Goal: Task Accomplishment & Management: Use online tool/utility

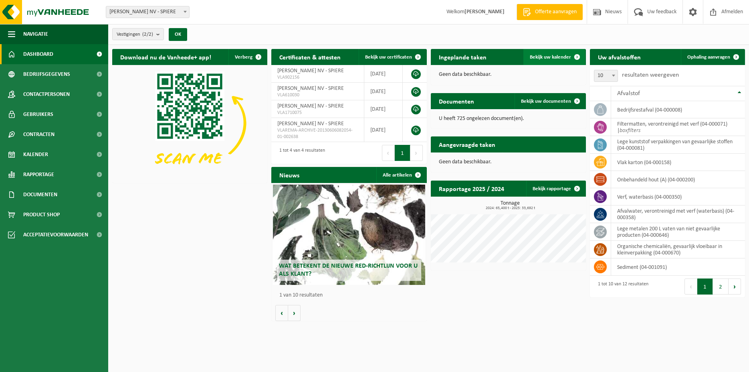
click at [553, 56] on span "Bekijk uw kalender" at bounding box center [550, 57] width 41 height 5
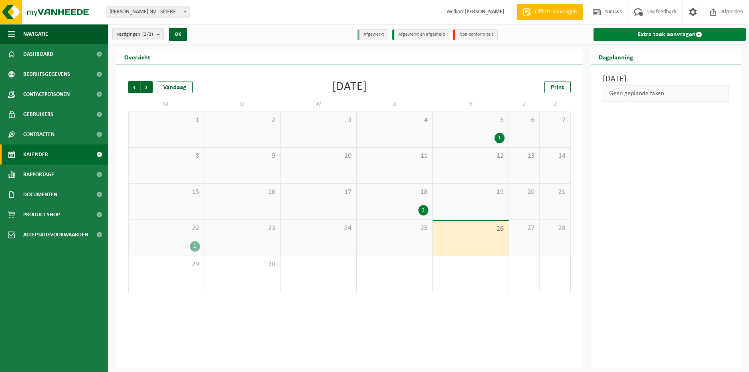
click at [652, 35] on link "Extra taak aanvragen" at bounding box center [670, 34] width 152 height 13
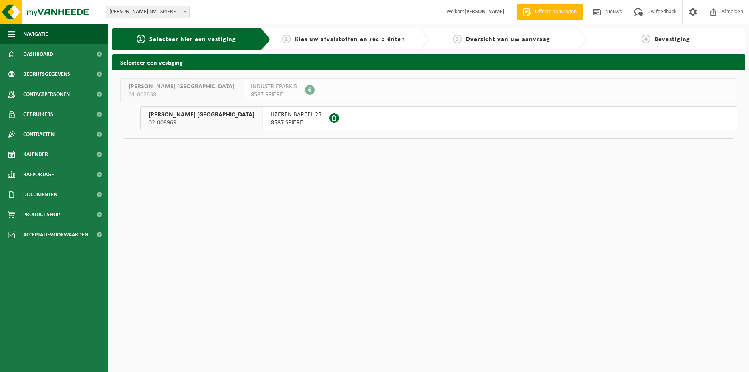
click at [271, 125] on span "8587 SPIERE" at bounding box center [296, 123] width 51 height 8
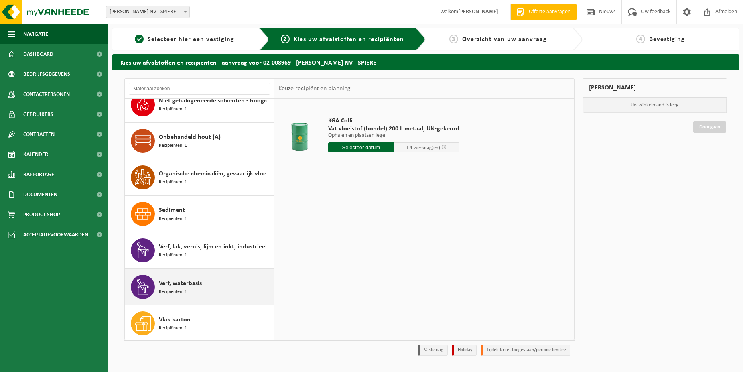
scroll to position [197, 0]
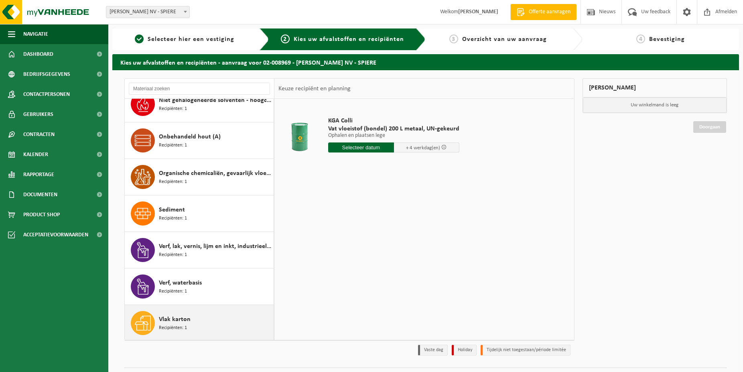
click at [187, 320] on span "Vlak karton" at bounding box center [175, 319] width 32 height 10
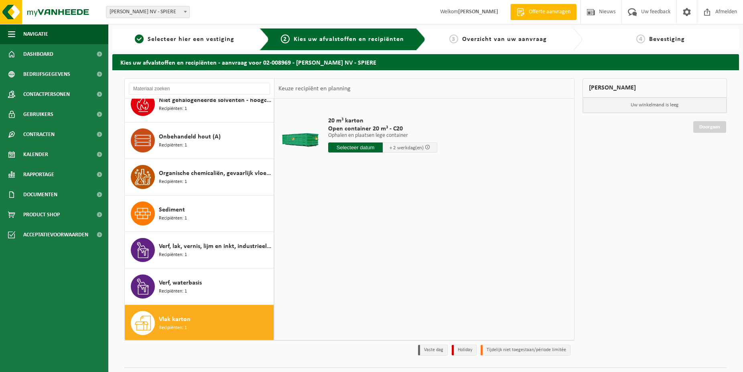
click at [361, 151] on input "text" at bounding box center [355, 147] width 55 height 10
click at [347, 247] on div "30" at bounding box center [349, 244] width 14 height 13
type input "Van 2025-09-30"
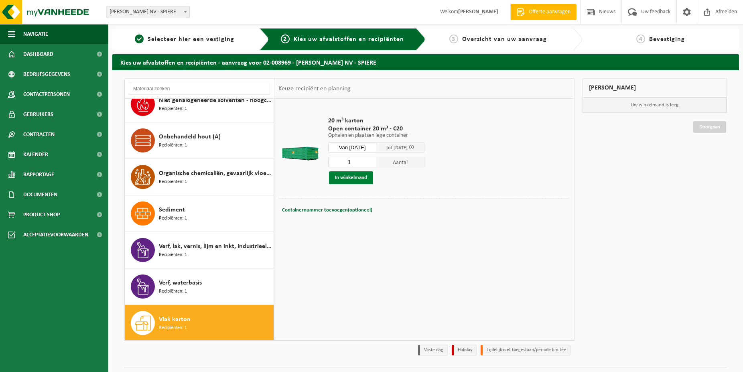
click at [355, 180] on button "In winkelmand" at bounding box center [351, 177] width 44 height 13
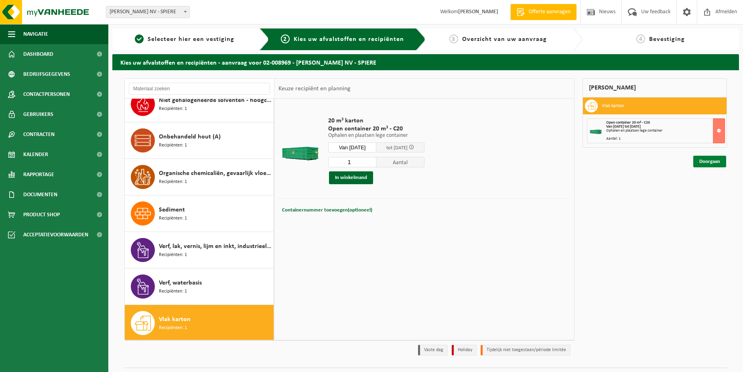
click at [703, 162] on link "Doorgaan" at bounding box center [709, 162] width 33 height 12
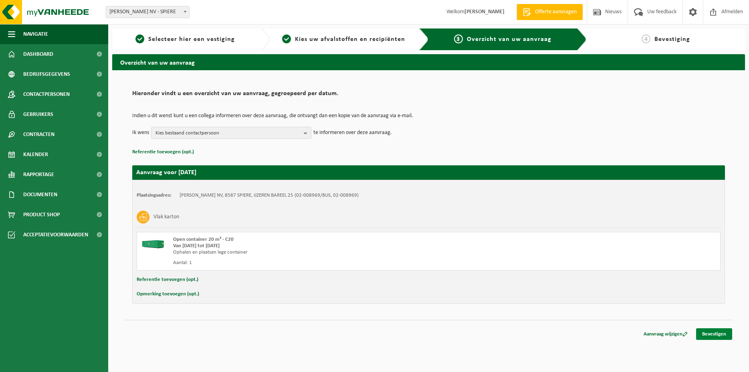
click at [709, 333] on link "Bevestigen" at bounding box center [715, 334] width 36 height 12
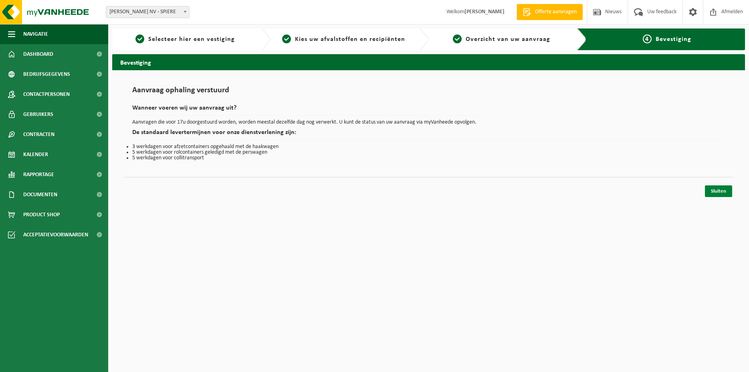
click at [721, 187] on link "Sluiten" at bounding box center [718, 191] width 27 height 12
